Goal: Transaction & Acquisition: Purchase product/service

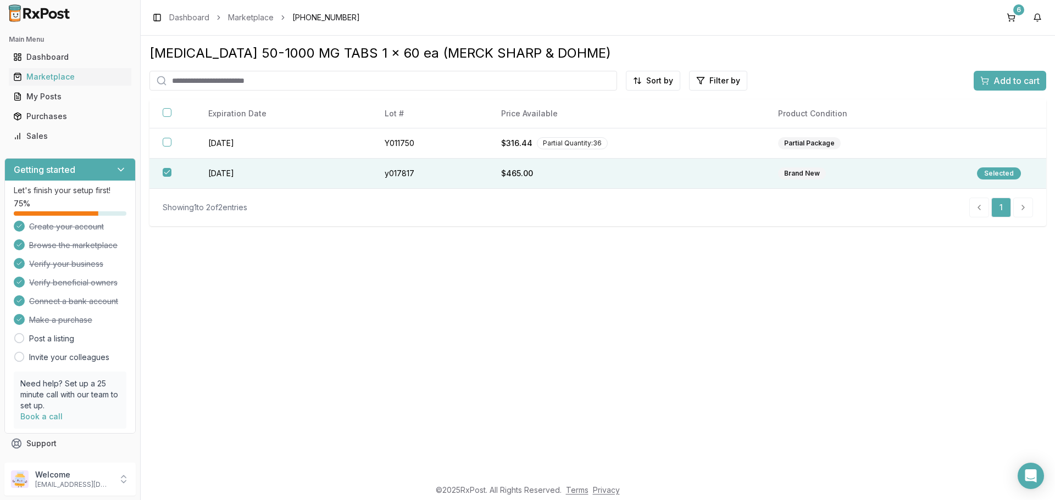
click at [192, 81] on input "search" at bounding box center [382, 81] width 467 height 20
click at [48, 76] on div "Marketplace" at bounding box center [70, 76] width 114 height 11
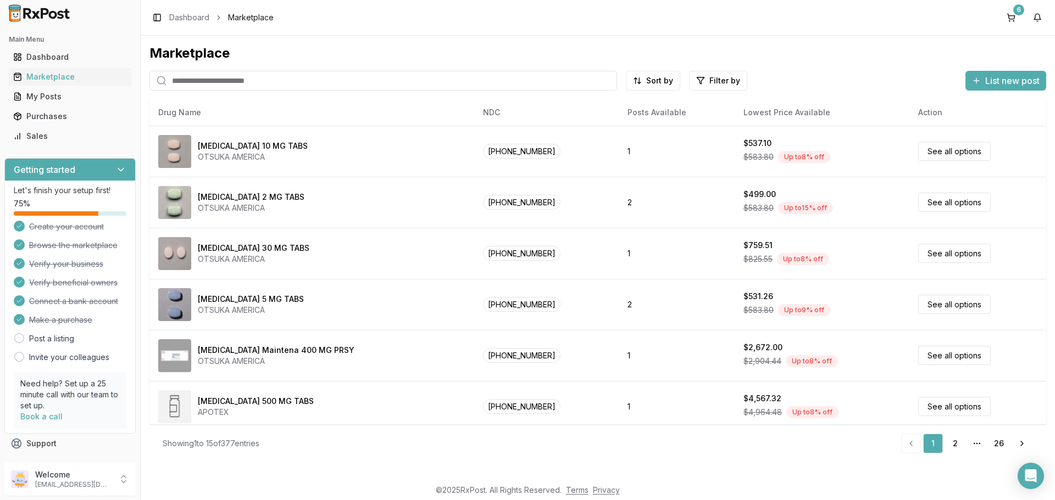
click at [221, 79] on input "search" at bounding box center [382, 81] width 467 height 20
type input "*********"
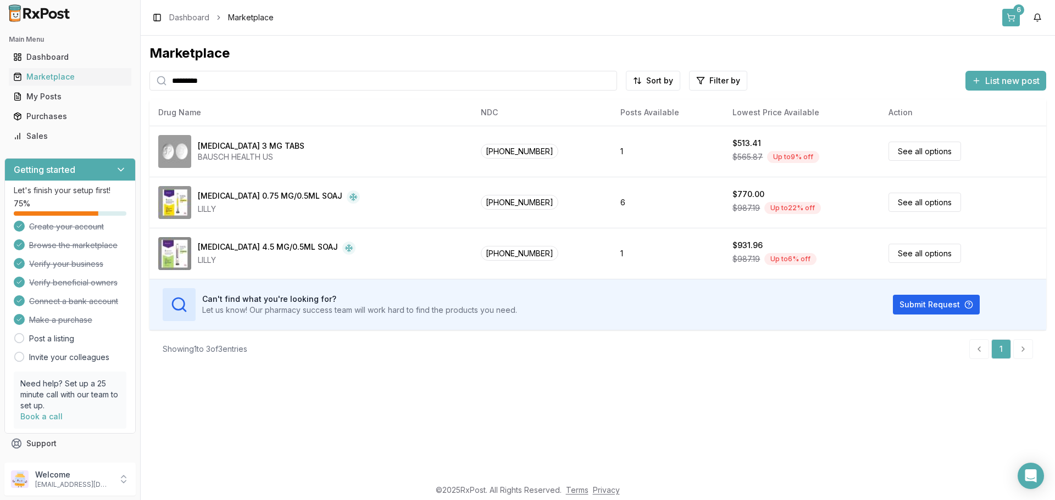
click at [1009, 21] on button "6" at bounding box center [1011, 18] width 18 height 18
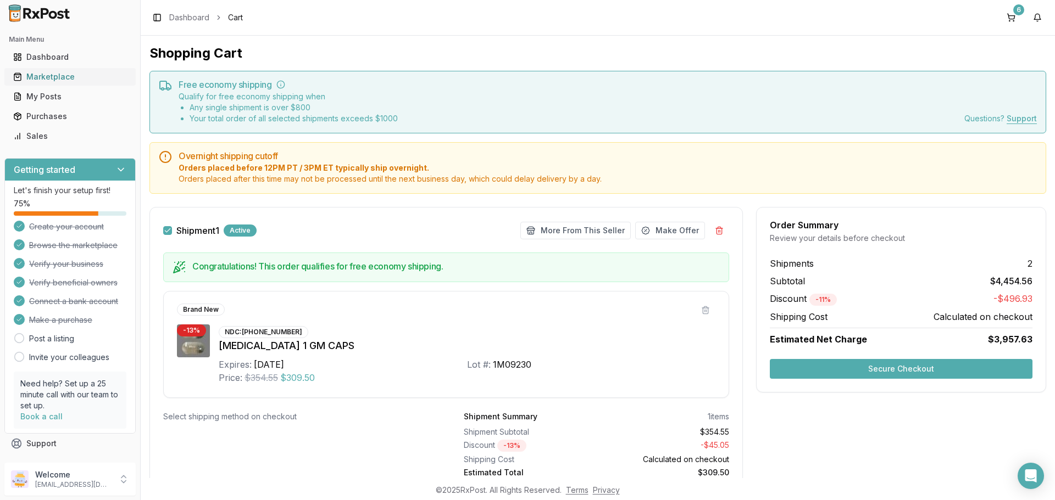
click at [63, 79] on div "Marketplace" at bounding box center [70, 76] width 114 height 11
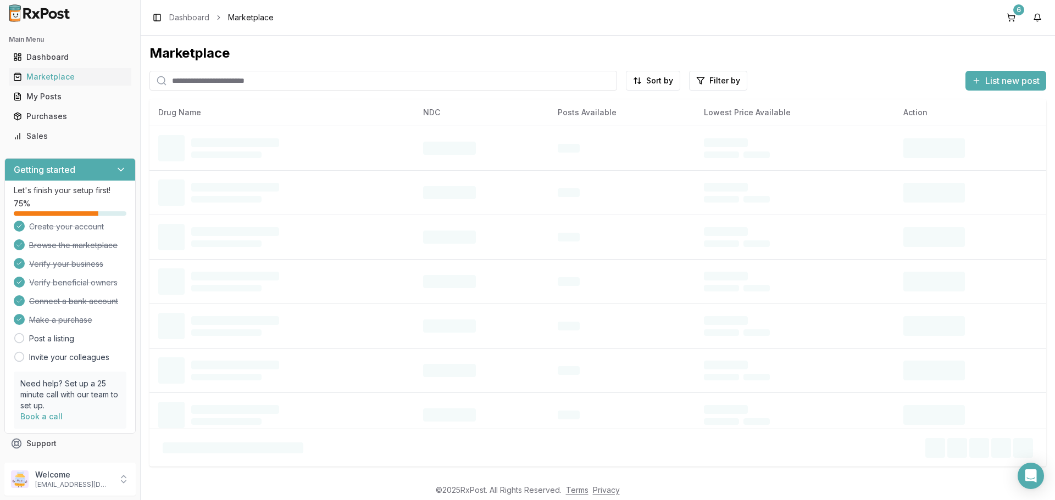
click at [306, 83] on input "search" at bounding box center [382, 81] width 467 height 20
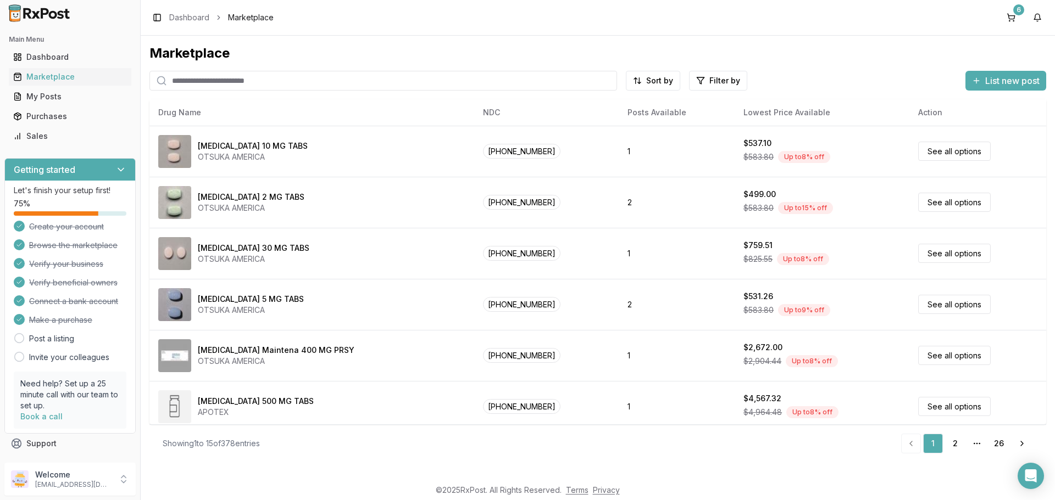
click at [306, 83] on input "search" at bounding box center [382, 81] width 467 height 20
type input "*******"
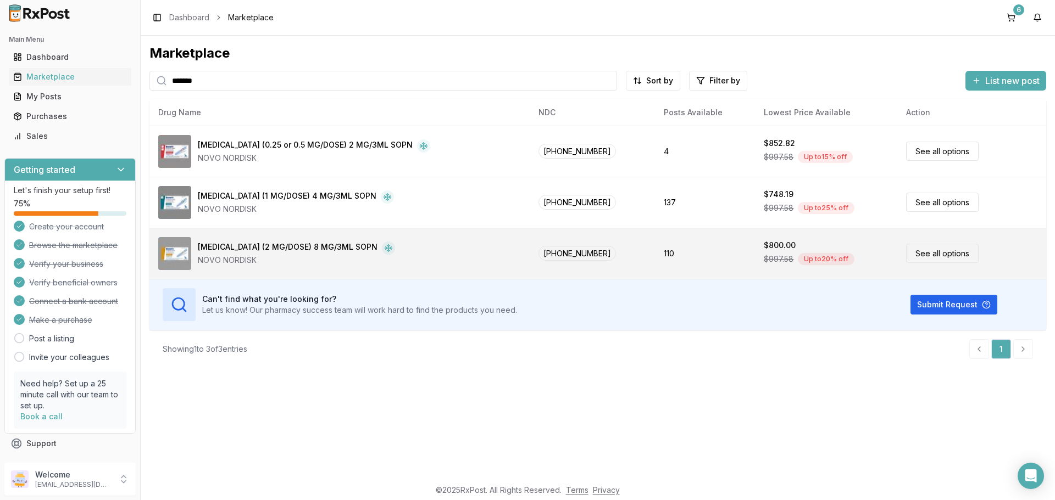
click at [918, 253] on link "See all options" at bounding box center [942, 253] width 73 height 19
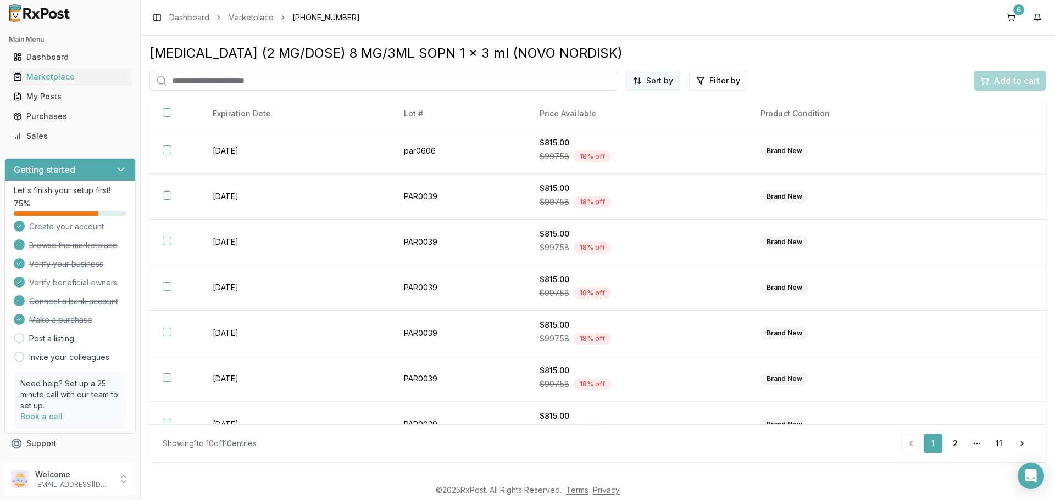
click at [655, 80] on html "Main Menu Dashboard Marketplace My Posts Purchases Sales Getting started Let's …" at bounding box center [527, 250] width 1055 height 500
click at [603, 117] on div "Price (Low to High)" at bounding box center [626, 122] width 104 height 18
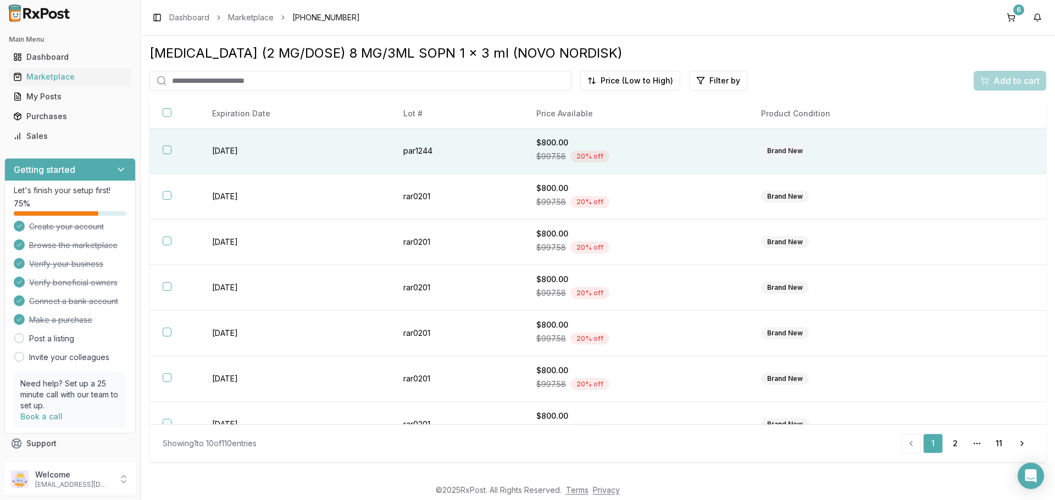
click at [169, 152] on button "button" at bounding box center [167, 150] width 9 height 9
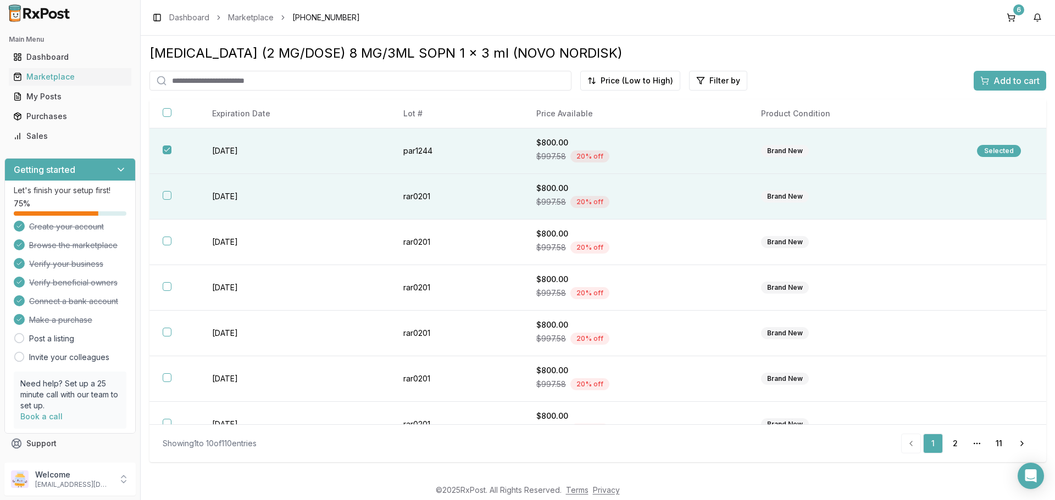
click at [172, 201] on th at bounding box center [173, 197] width 49 height 46
click at [1010, 80] on span "Add to cart" at bounding box center [1016, 80] width 46 height 13
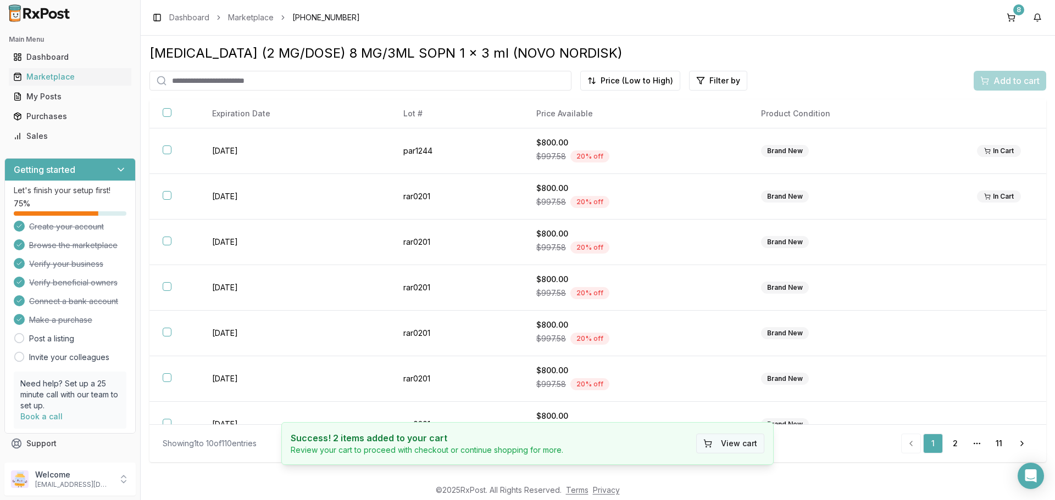
click at [719, 445] on button "View cart" at bounding box center [730, 444] width 68 height 20
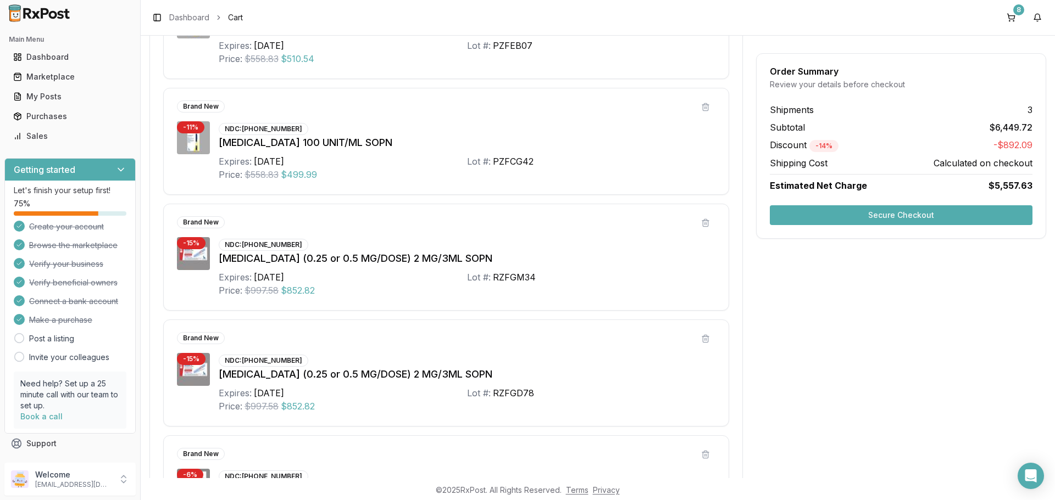
scroll to position [539, 0]
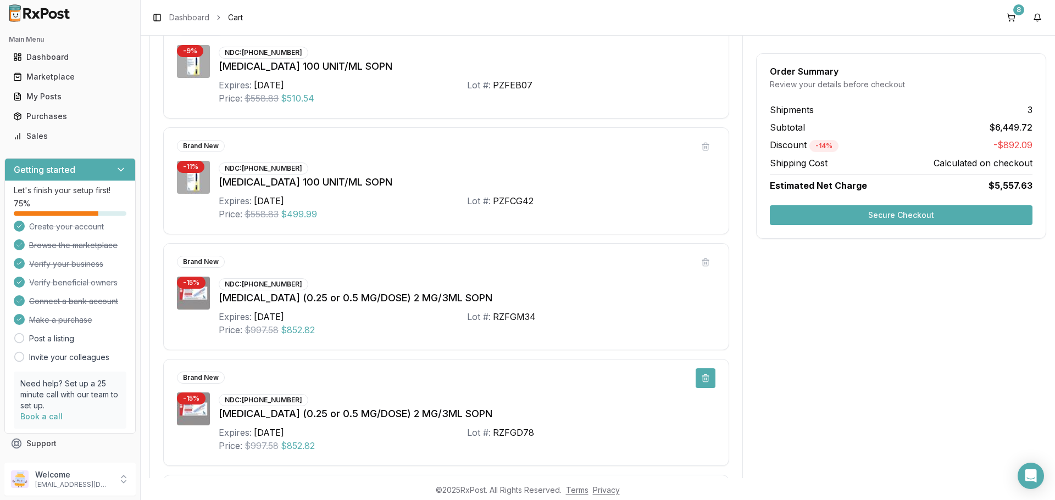
click at [705, 385] on button at bounding box center [705, 379] width 20 height 20
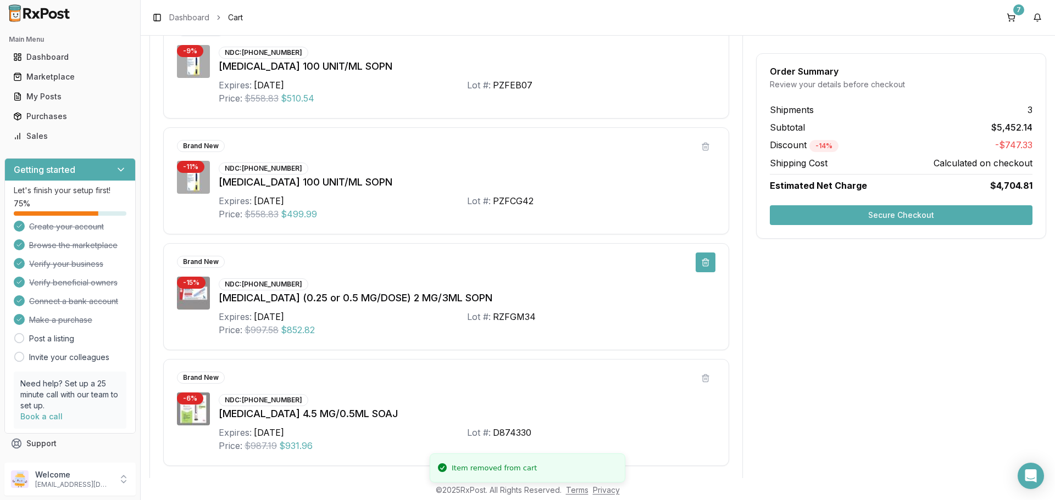
click at [705, 265] on button at bounding box center [705, 263] width 20 height 20
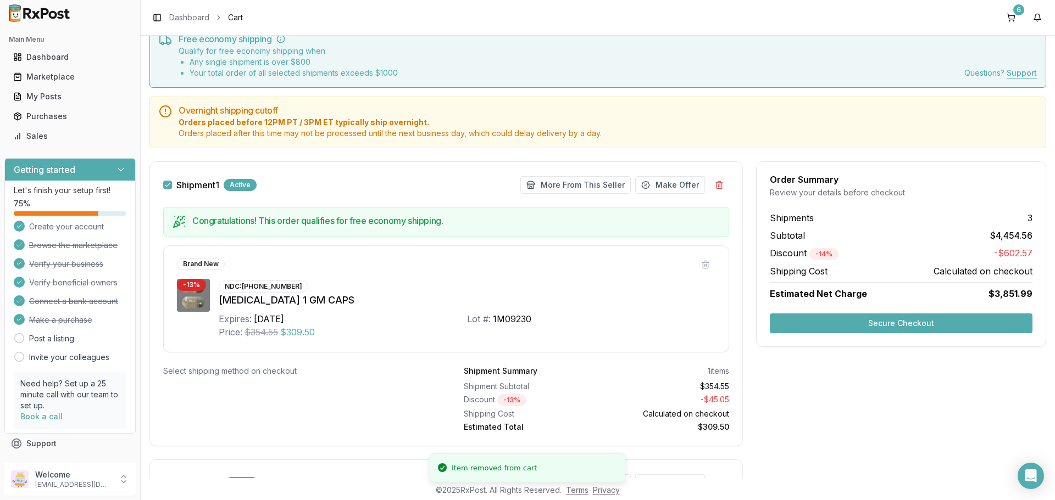
scroll to position [45, 0]
click at [589, 187] on button "More From This Seller" at bounding box center [575, 186] width 110 height 18
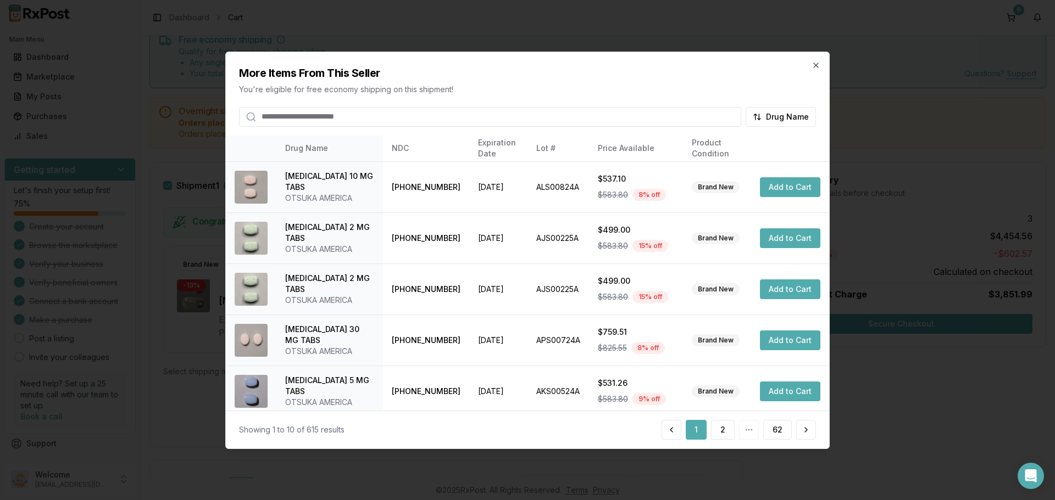
click at [426, 116] on input "search" at bounding box center [490, 117] width 502 height 20
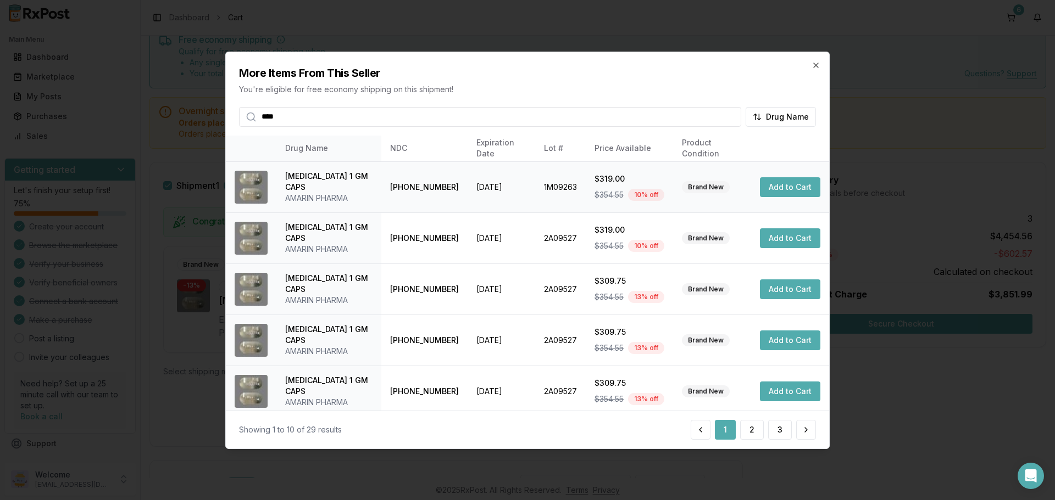
type input "****"
click at [770, 189] on button "Add to Cart" at bounding box center [790, 187] width 60 height 20
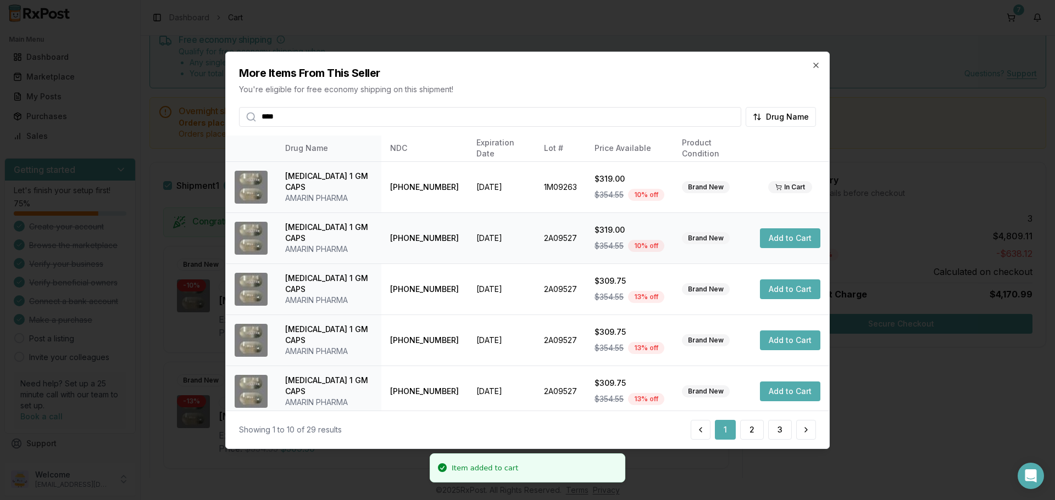
click at [792, 237] on button "Add to Cart" at bounding box center [790, 238] width 60 height 20
click at [814, 69] on icon "button" at bounding box center [815, 64] width 9 height 9
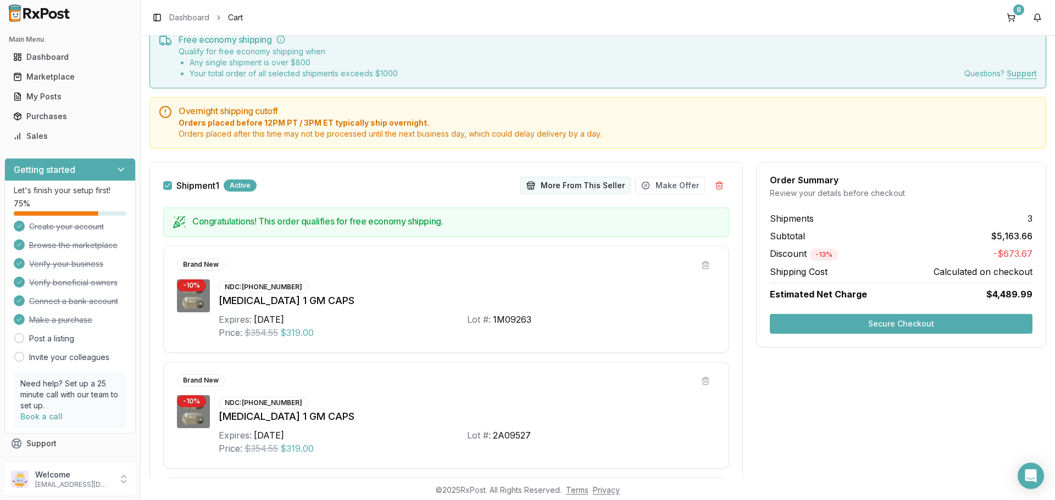
click at [558, 186] on button "More From This Seller" at bounding box center [575, 186] width 110 height 18
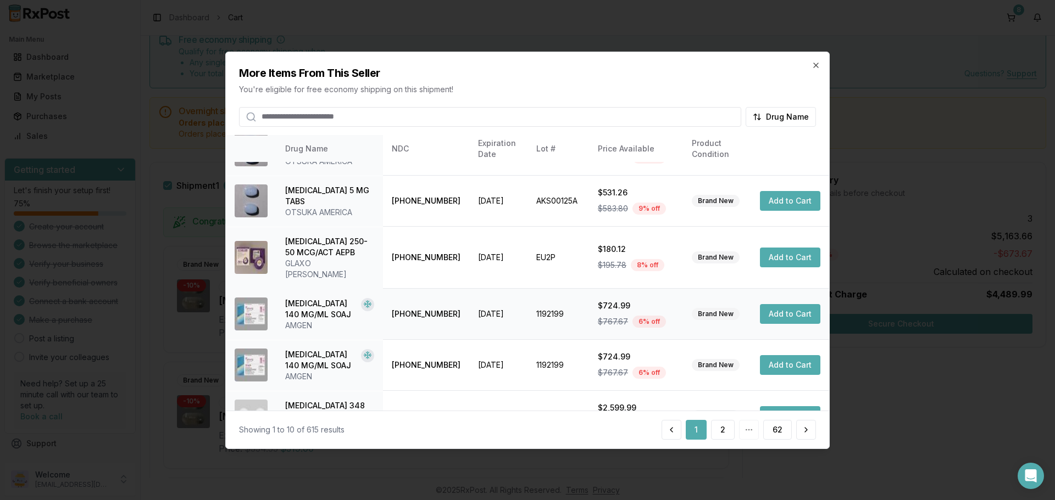
scroll to position [261, 0]
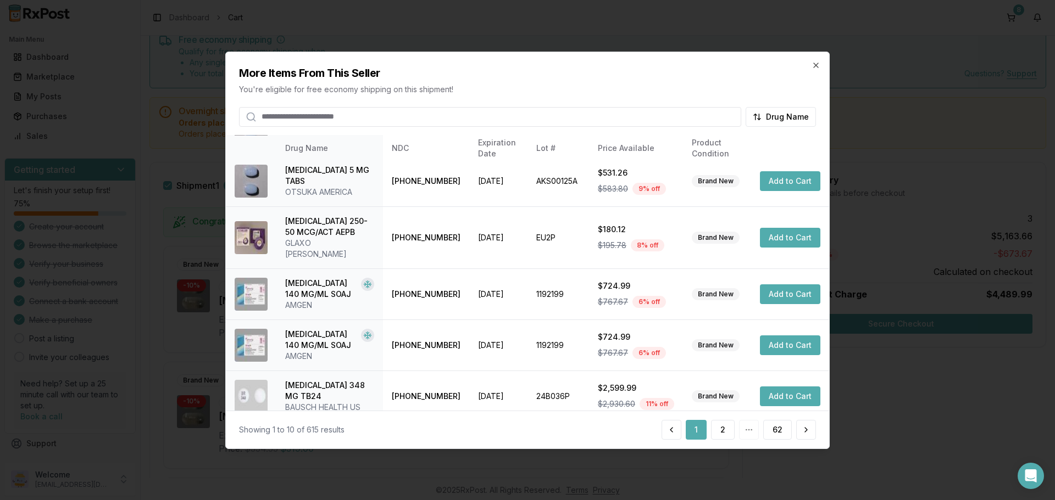
click at [406, 120] on input "search" at bounding box center [490, 117] width 502 height 20
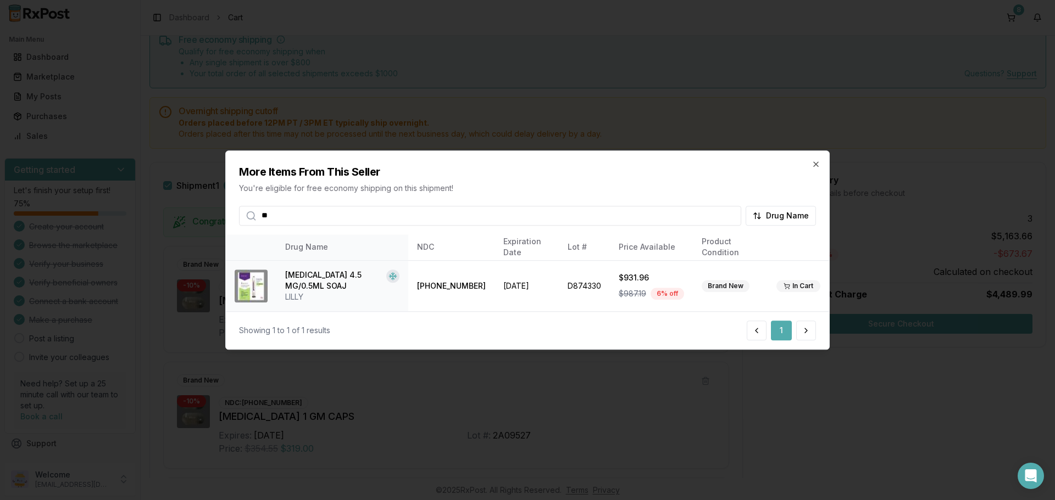
type input "*"
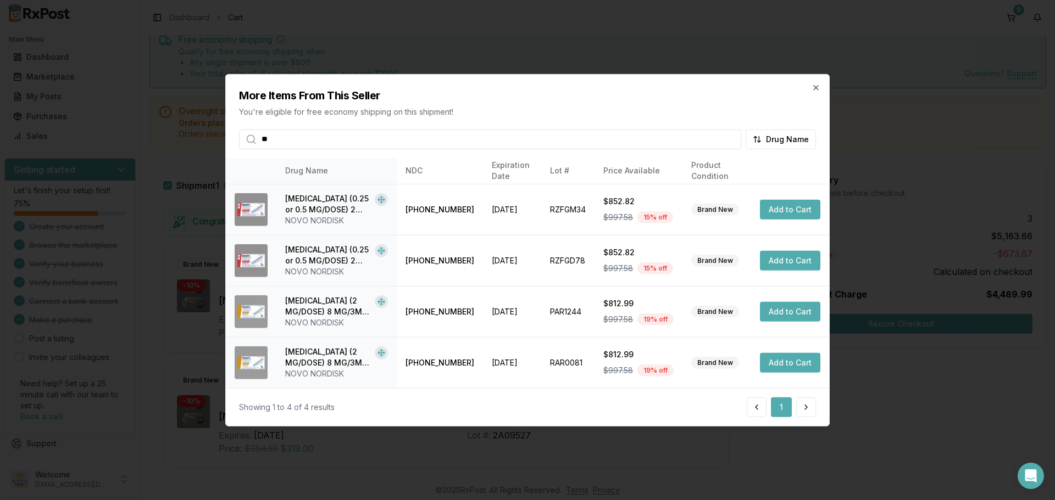
type input "*"
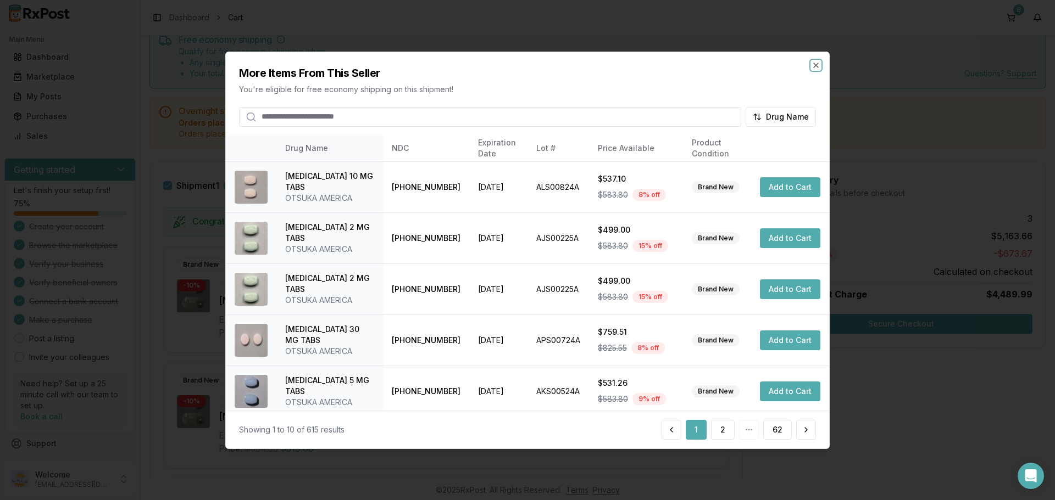
click at [816, 68] on icon "button" at bounding box center [815, 64] width 9 height 9
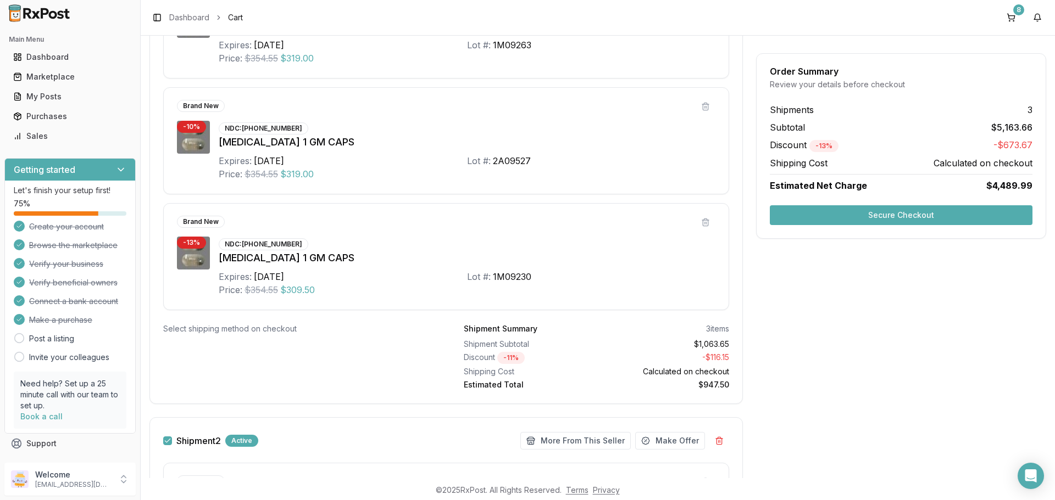
scroll to position [100, 0]
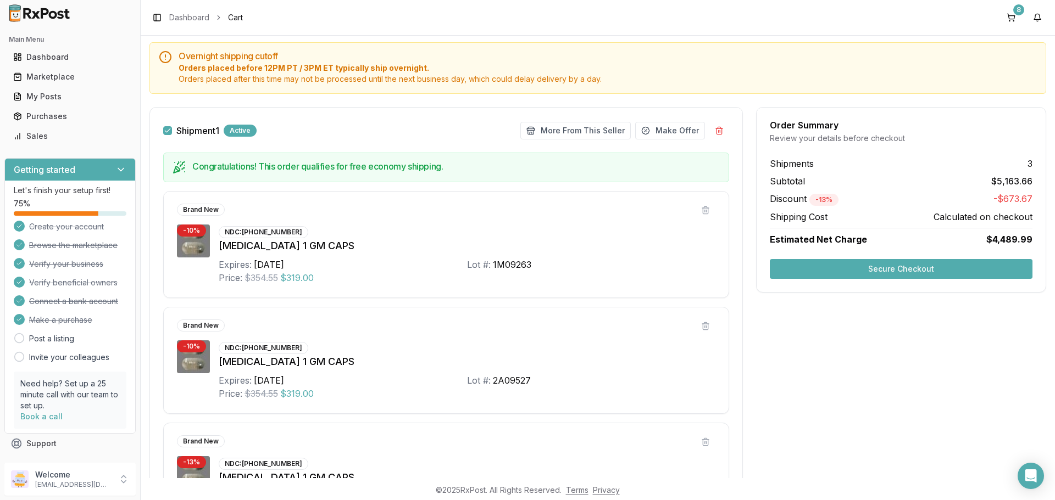
click at [165, 133] on button "Shipment 1" at bounding box center [167, 130] width 9 height 9
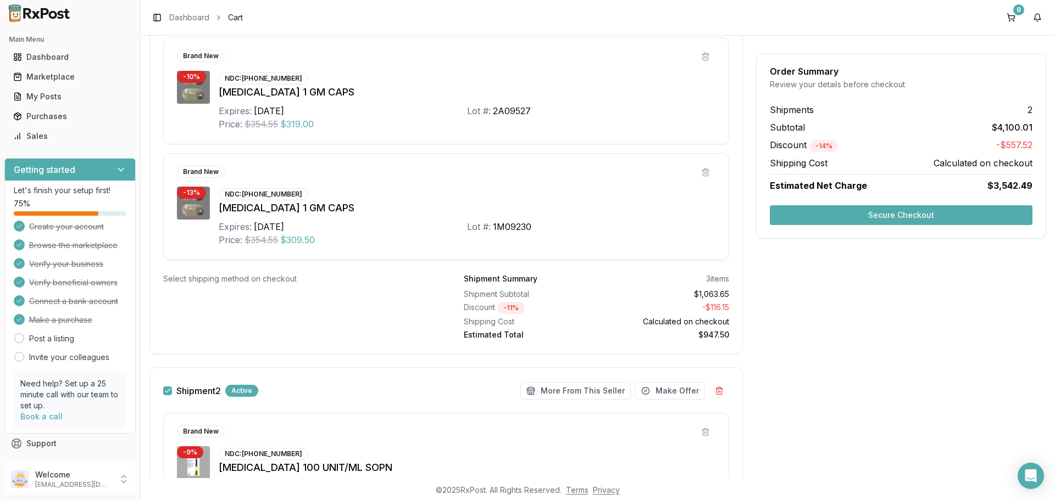
scroll to position [375, 0]
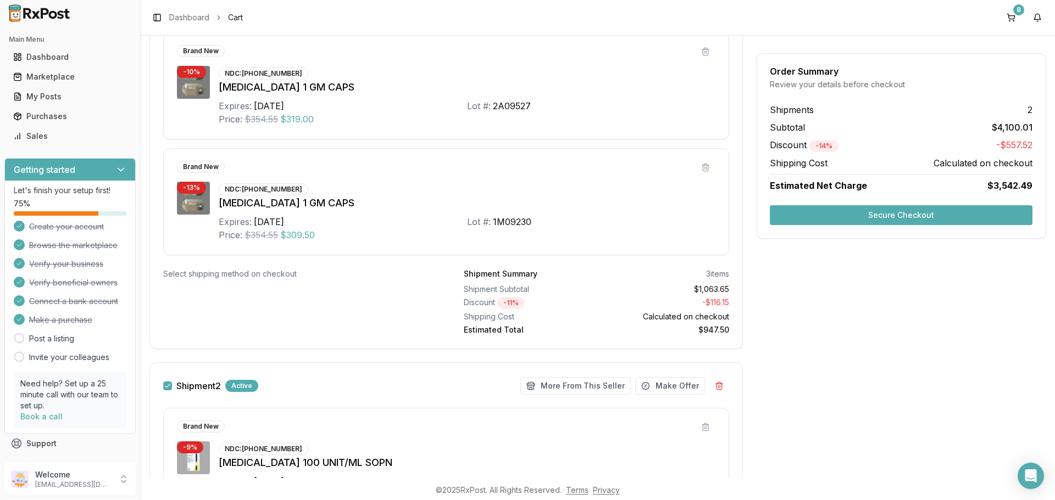
click at [167, 387] on button "Shipment 2" at bounding box center [167, 386] width 9 height 9
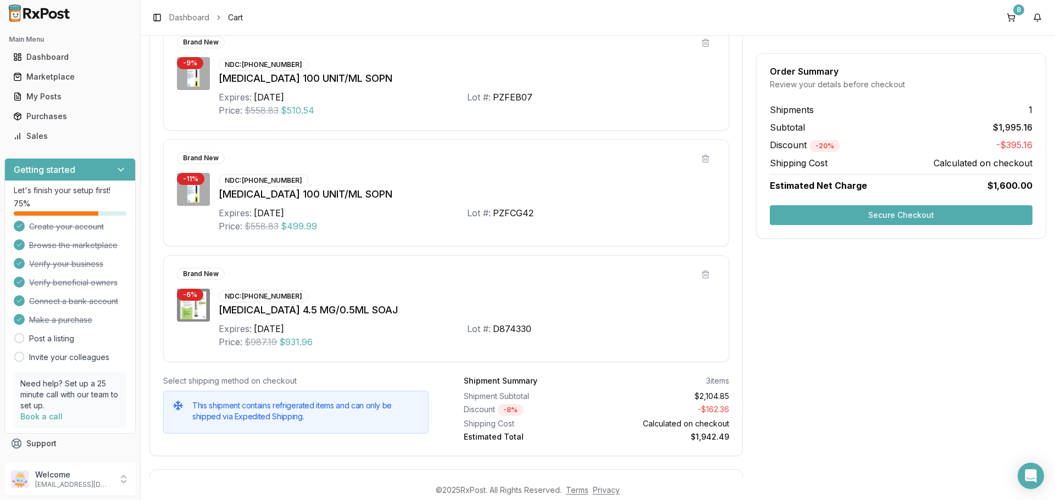
scroll to position [979, 0]
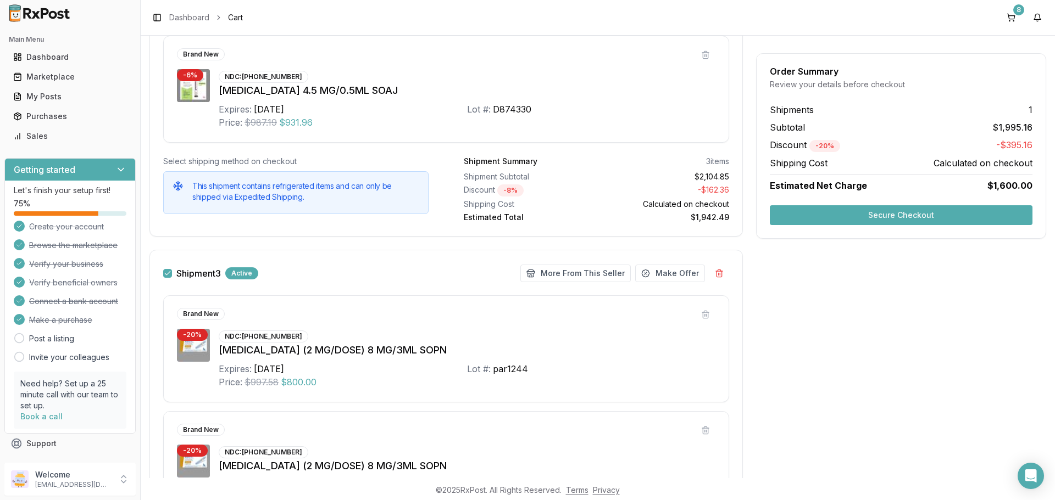
click at [165, 272] on button "Shipment 3" at bounding box center [167, 273] width 9 height 9
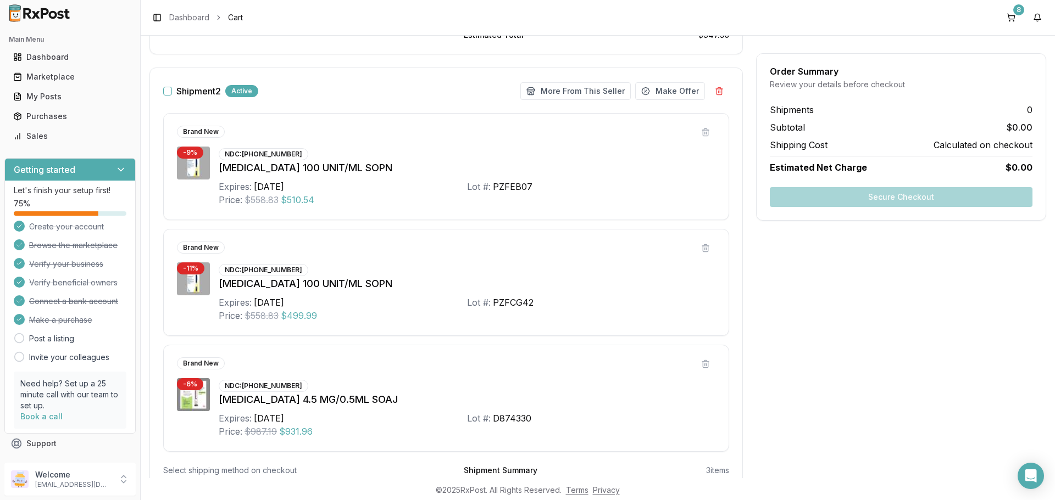
scroll to position [649, 0]
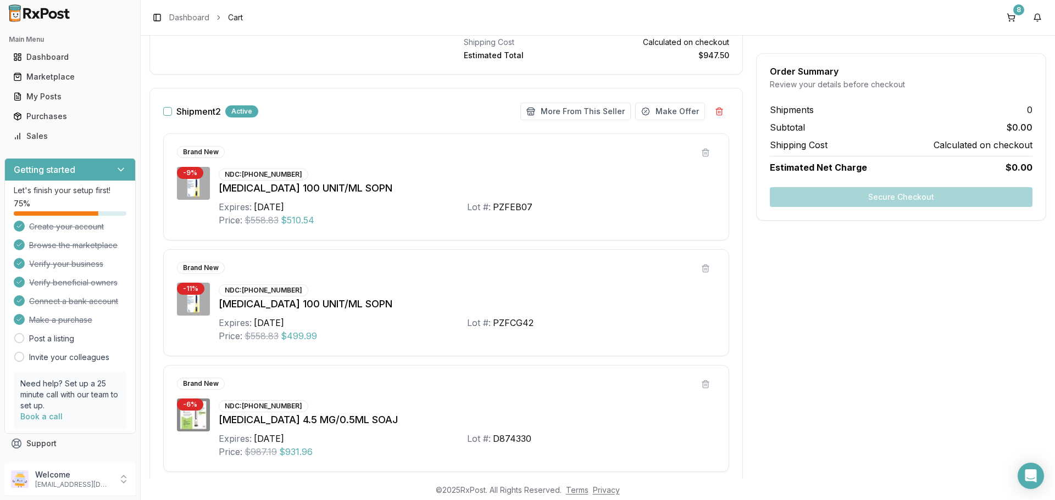
click at [164, 110] on button "Shipment 2" at bounding box center [167, 111] width 9 height 9
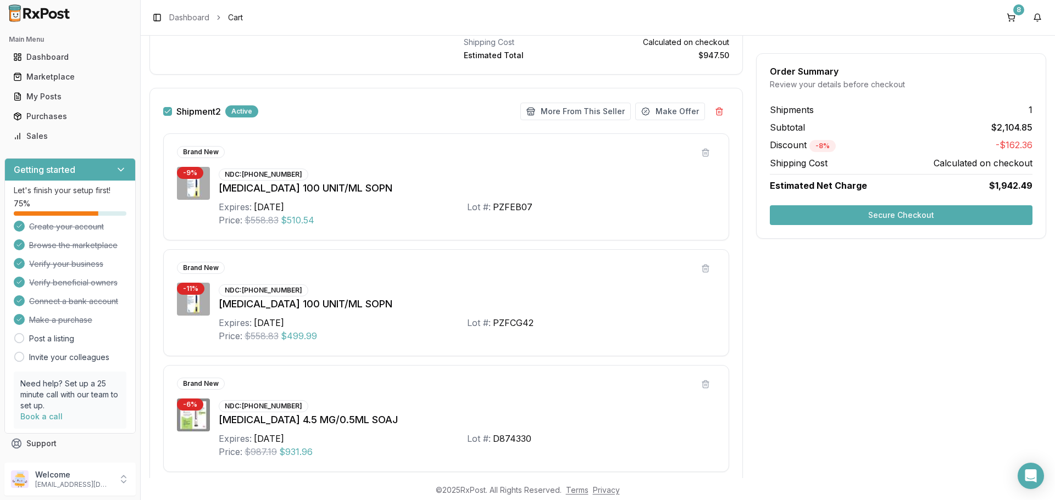
click at [857, 219] on button "Secure Checkout" at bounding box center [901, 215] width 263 height 20
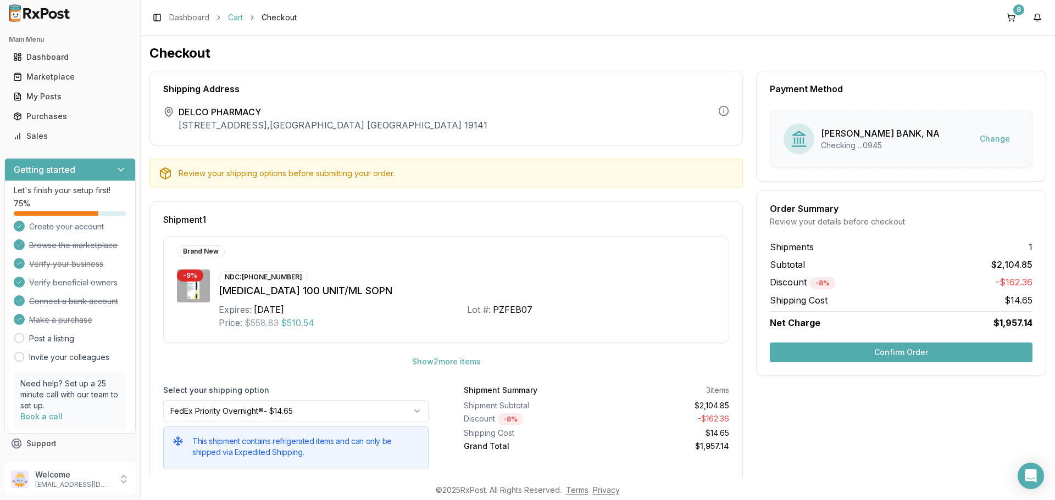
click at [236, 18] on link "Cart" at bounding box center [235, 17] width 15 height 11
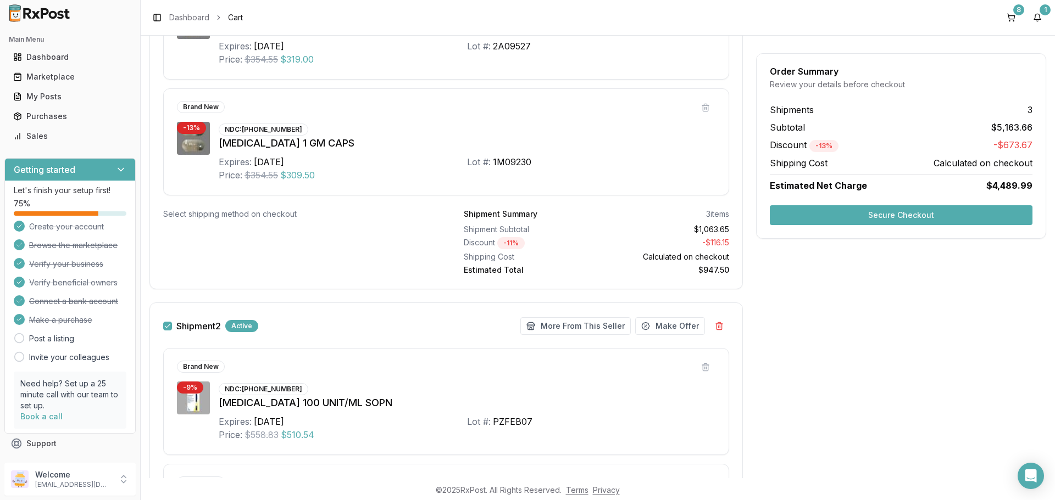
scroll to position [375, 0]
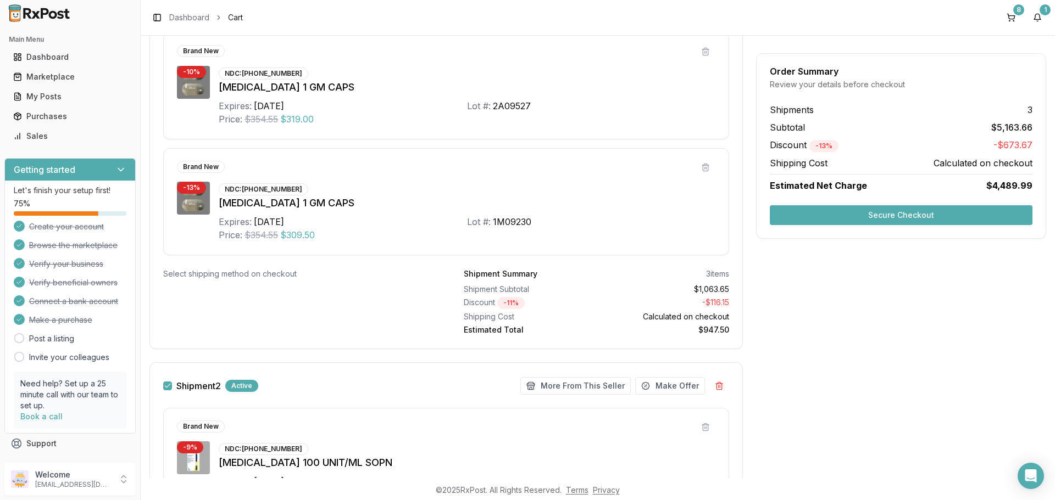
click at [843, 219] on button "Secure Checkout" at bounding box center [901, 215] width 263 height 20
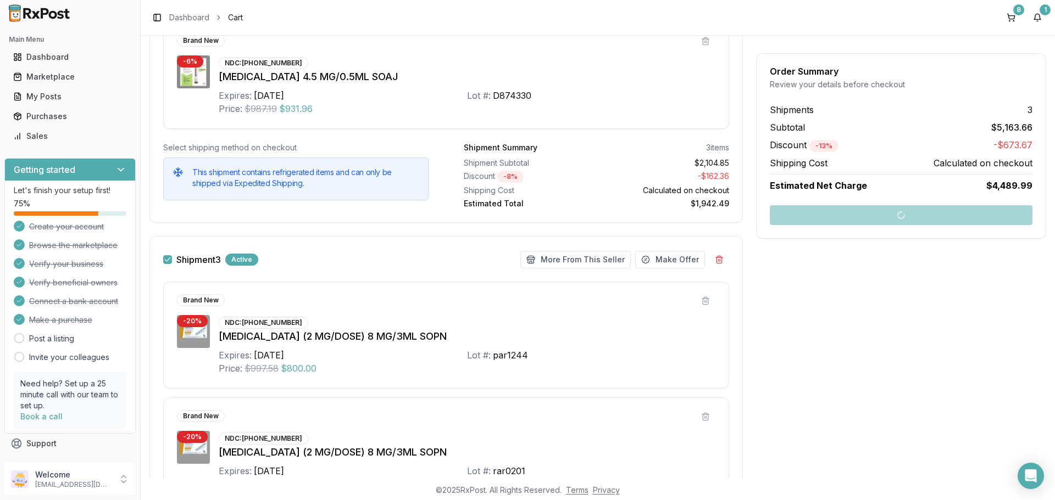
scroll to position [1144, 0]
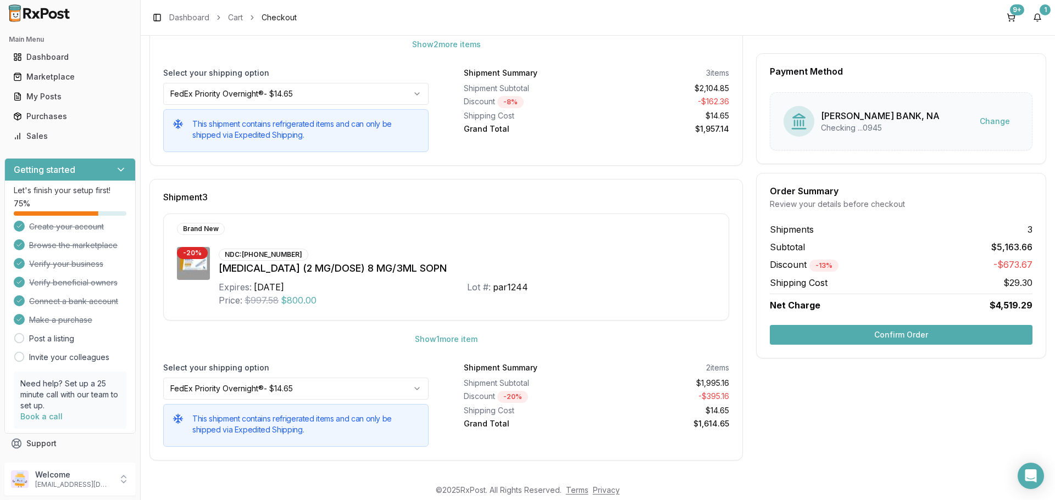
scroll to position [540, 0]
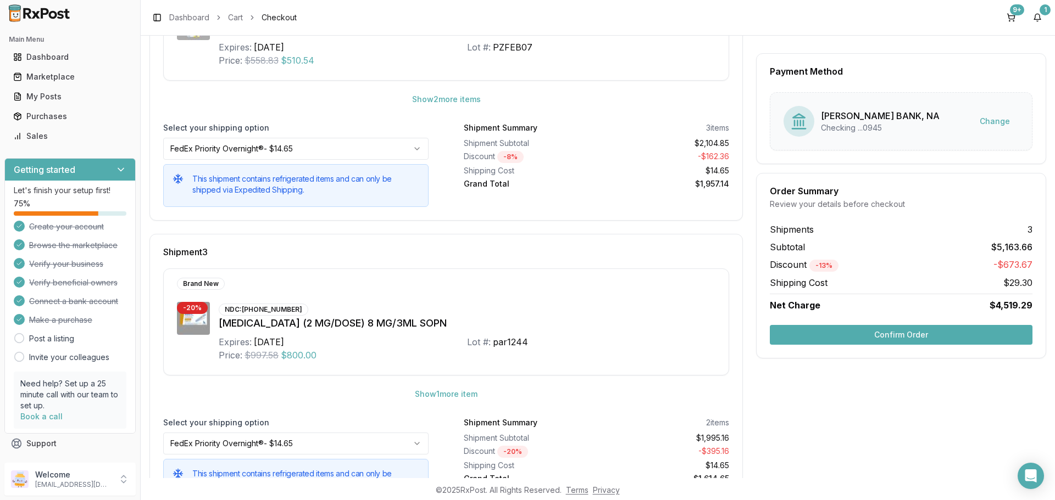
click at [833, 331] on button "Confirm Order" at bounding box center [901, 335] width 263 height 20
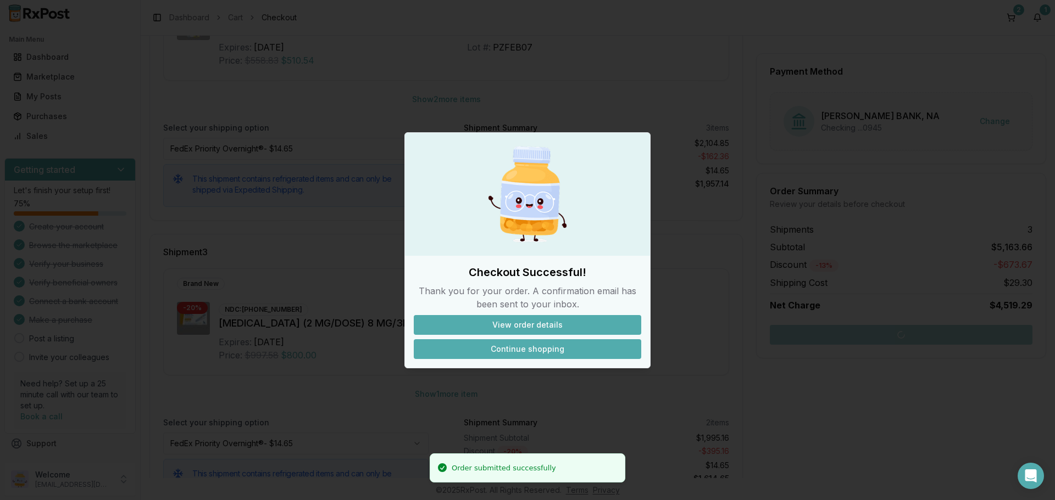
click at [519, 349] on button "Continue shopping" at bounding box center [527, 349] width 227 height 20
